Goal: Task Accomplishment & Management: Manage account settings

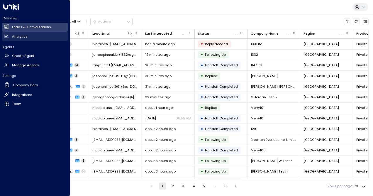
click at [4, 34] on icon at bounding box center [6, 36] width 5 height 5
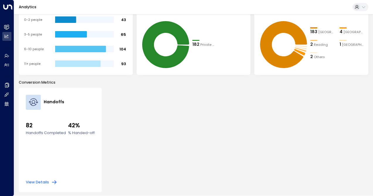
scroll to position [113, 0]
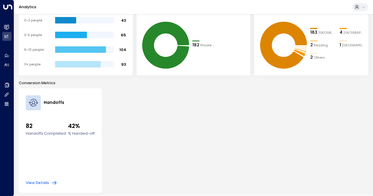
click at [51, 182] on icon "button" at bounding box center [54, 183] width 6 height 6
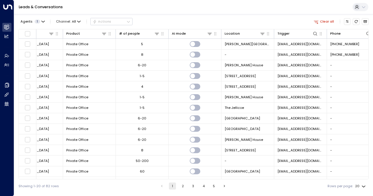
scroll to position [0, 304]
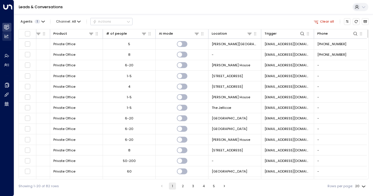
click at [6, 36] on icon at bounding box center [7, 37] width 4 height 4
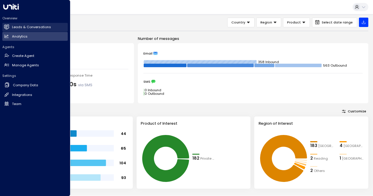
click at [26, 26] on h2 "Leads & Conversations" at bounding box center [31, 27] width 39 height 5
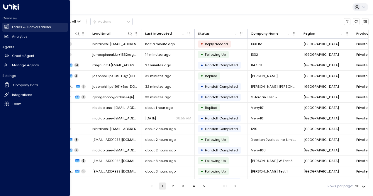
click at [26, 26] on h2 "Leads & Conversations" at bounding box center [31, 27] width 39 height 5
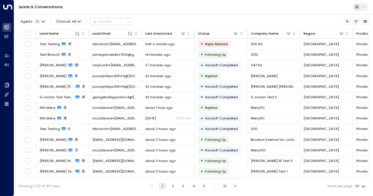
click at [80, 22] on icon "button" at bounding box center [79, 22] width 4 height 4
click at [67, 40] on ul "All SMS Email WhatsApp Voice Web Chat" at bounding box center [66, 39] width 25 height 26
click at [77, 19] on span "Channel: All" at bounding box center [68, 21] width 28 height 6
click at [67, 41] on ul "All SMS Email WhatsApp Voice Web Chat" at bounding box center [70, 49] width 33 height 47
click at [41, 23] on icon "button" at bounding box center [43, 22] width 4 height 4
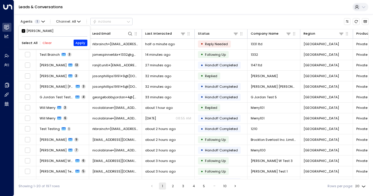
click at [51, 19] on div at bounding box center [186, 98] width 373 height 196
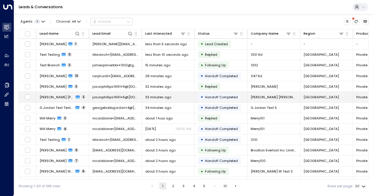
click at [53, 98] on span "[PERSON_NAME] [PERSON_NAME] Test" at bounding box center [57, 97] width 34 height 5
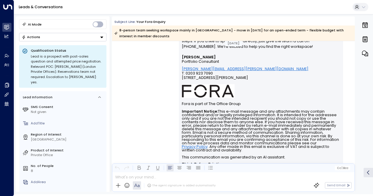
scroll to position [579, 0]
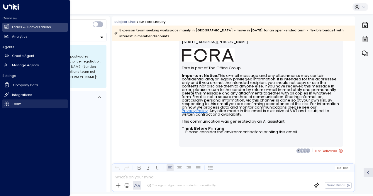
click at [8, 107] on link "Team Team" at bounding box center [34, 103] width 65 height 9
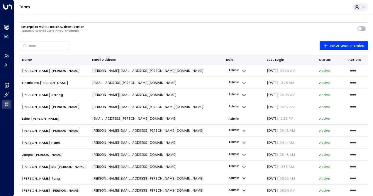
click at [351, 143] on icon "button" at bounding box center [353, 142] width 6 height 6
click at [4, 96] on div at bounding box center [186, 98] width 373 height 196
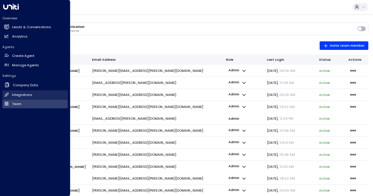
click at [4, 96] on icon at bounding box center [6, 94] width 5 height 5
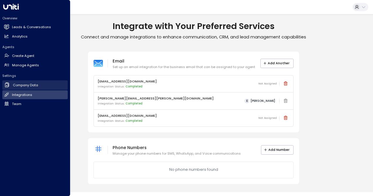
click at [7, 86] on icon at bounding box center [7, 85] width 6 height 6
